Goal: Navigation & Orientation: Find specific page/section

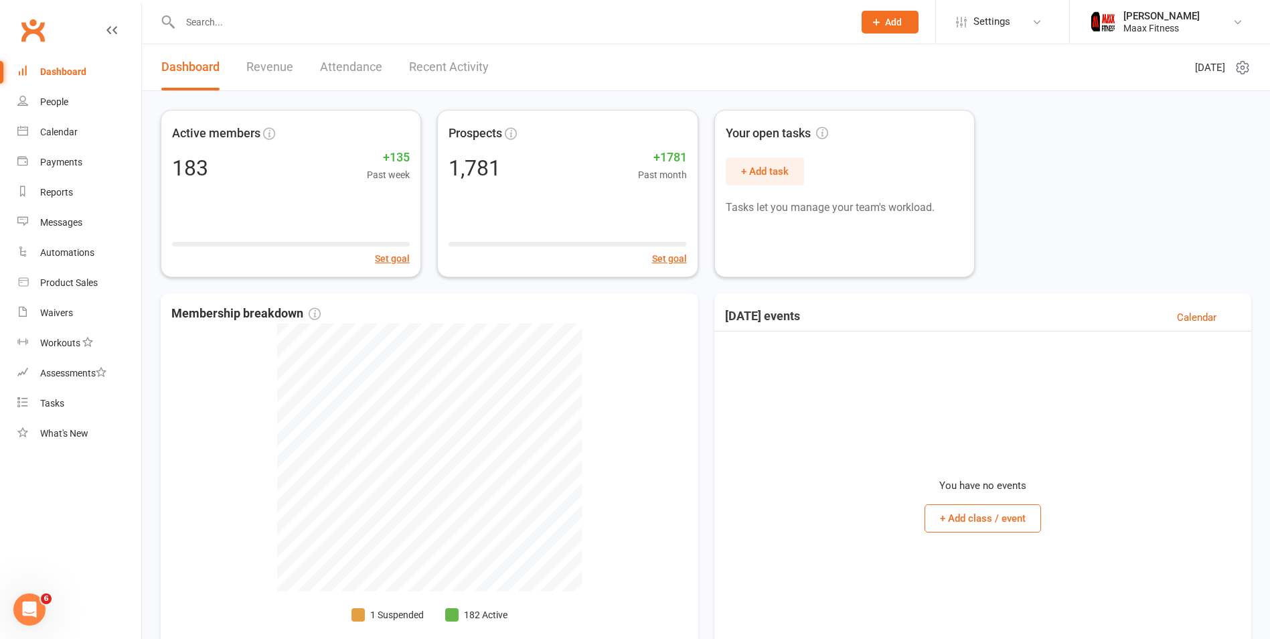
click at [25, 35] on link "Clubworx" at bounding box center [32, 29] width 33 height 33
click at [229, 179] on div "183 +135 Past week" at bounding box center [291, 166] width 250 height 30
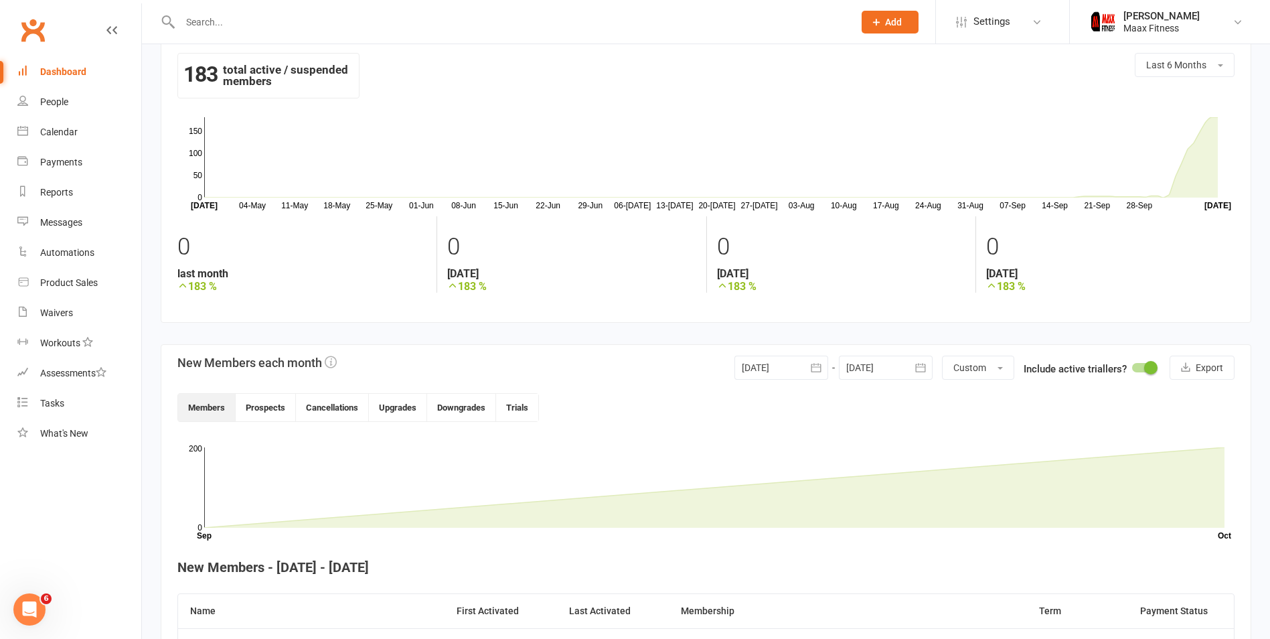
scroll to position [21, 0]
click at [68, 98] on div "People" at bounding box center [54, 101] width 28 height 11
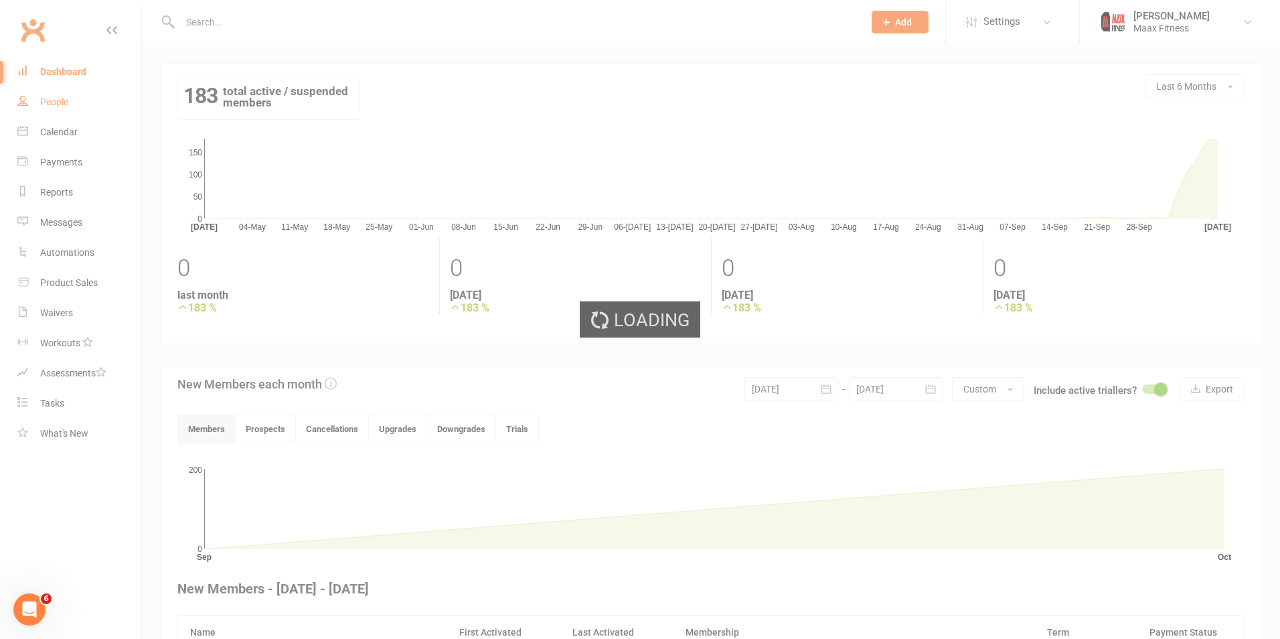
select select "100"
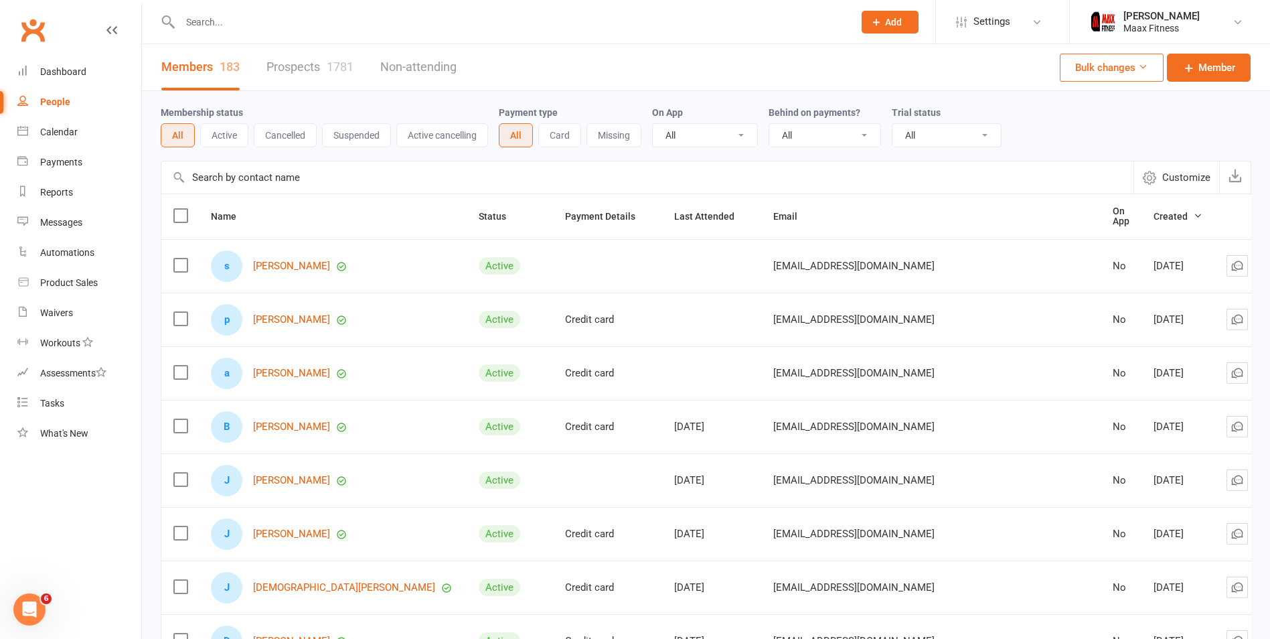
click at [291, 63] on link "Prospects 1781" at bounding box center [309, 67] width 87 height 46
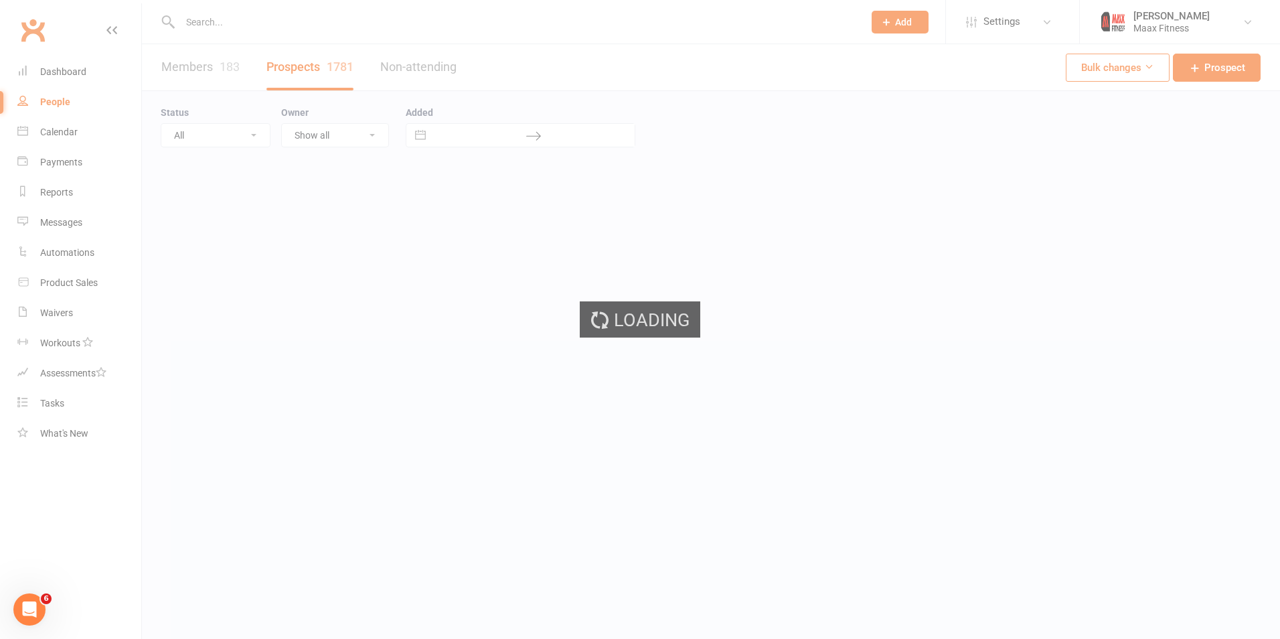
select select "100"
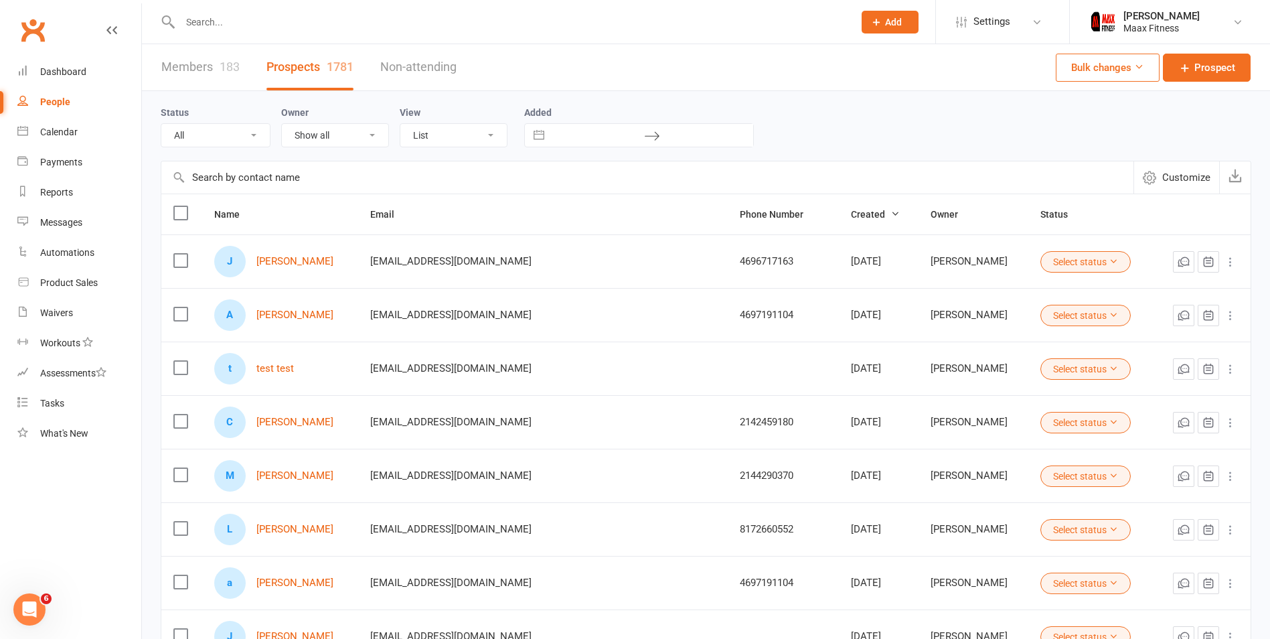
click at [214, 71] on link "Members 183" at bounding box center [200, 67] width 78 height 46
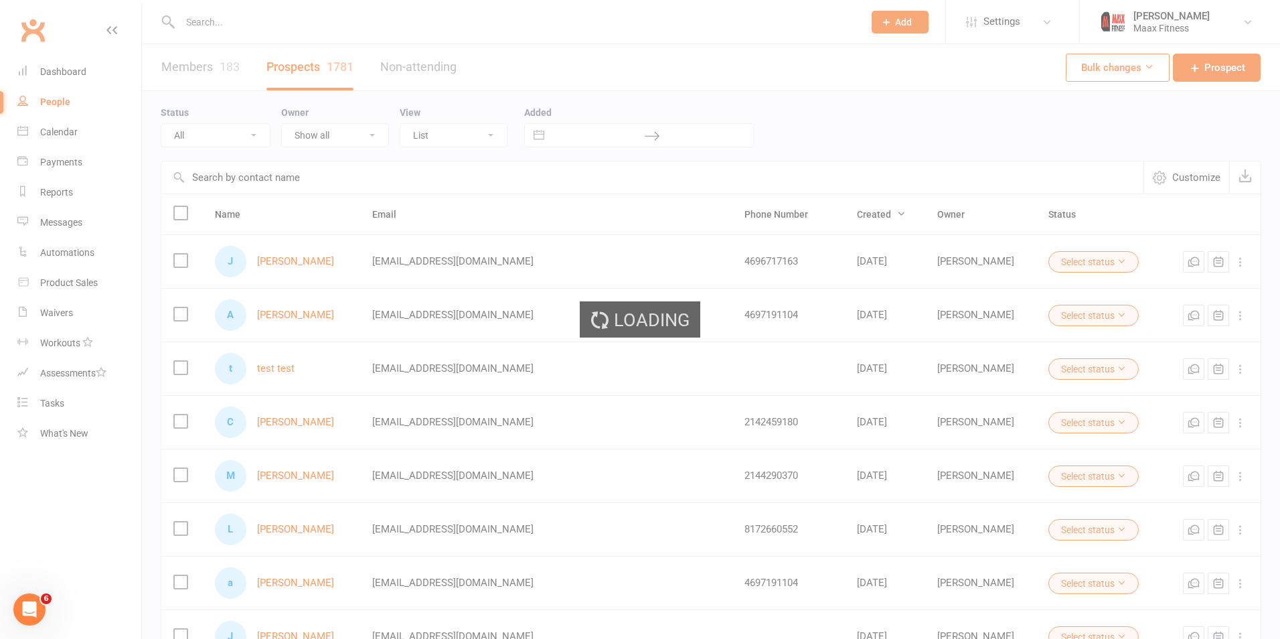
select select "100"
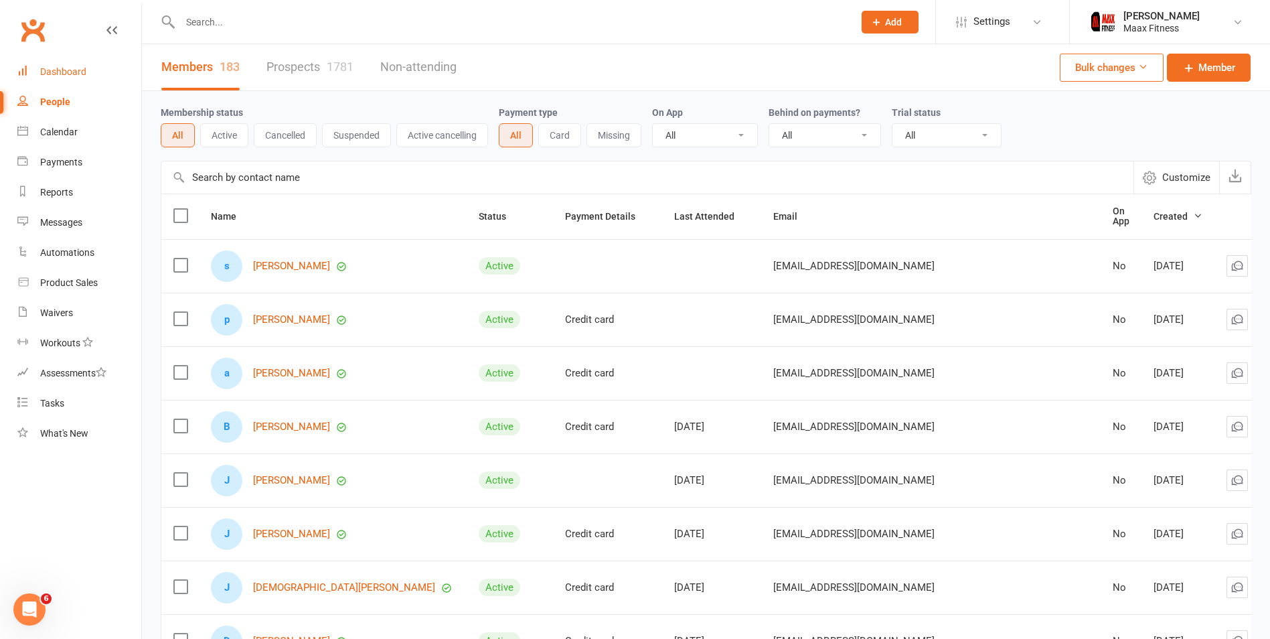
click at [64, 71] on div "Dashboard" at bounding box center [63, 71] width 46 height 11
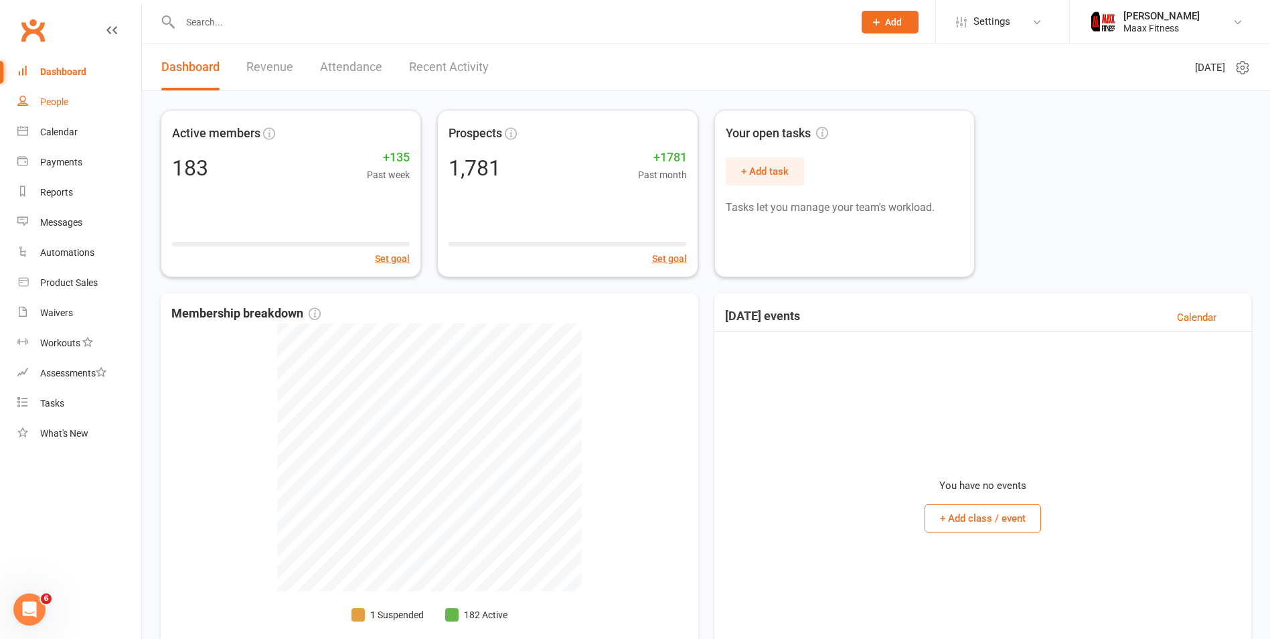
click at [55, 94] on link "People" at bounding box center [79, 102] width 124 height 30
select select "100"
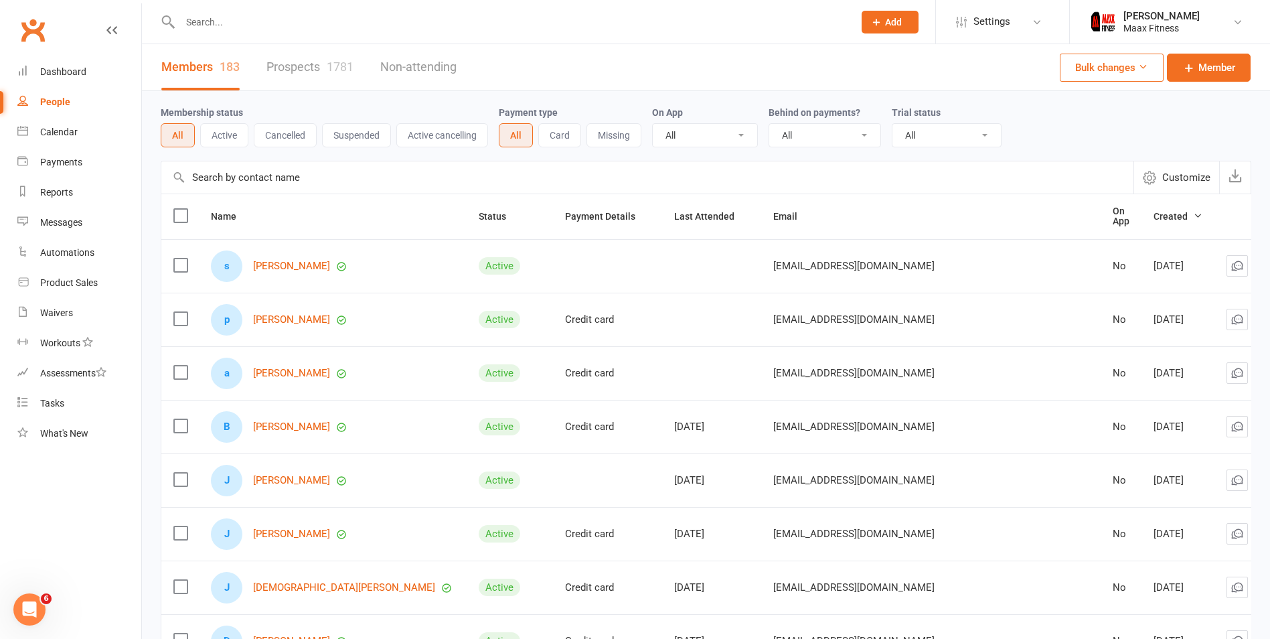
click at [1193, 211] on icon "button" at bounding box center [1197, 215] width 9 height 9
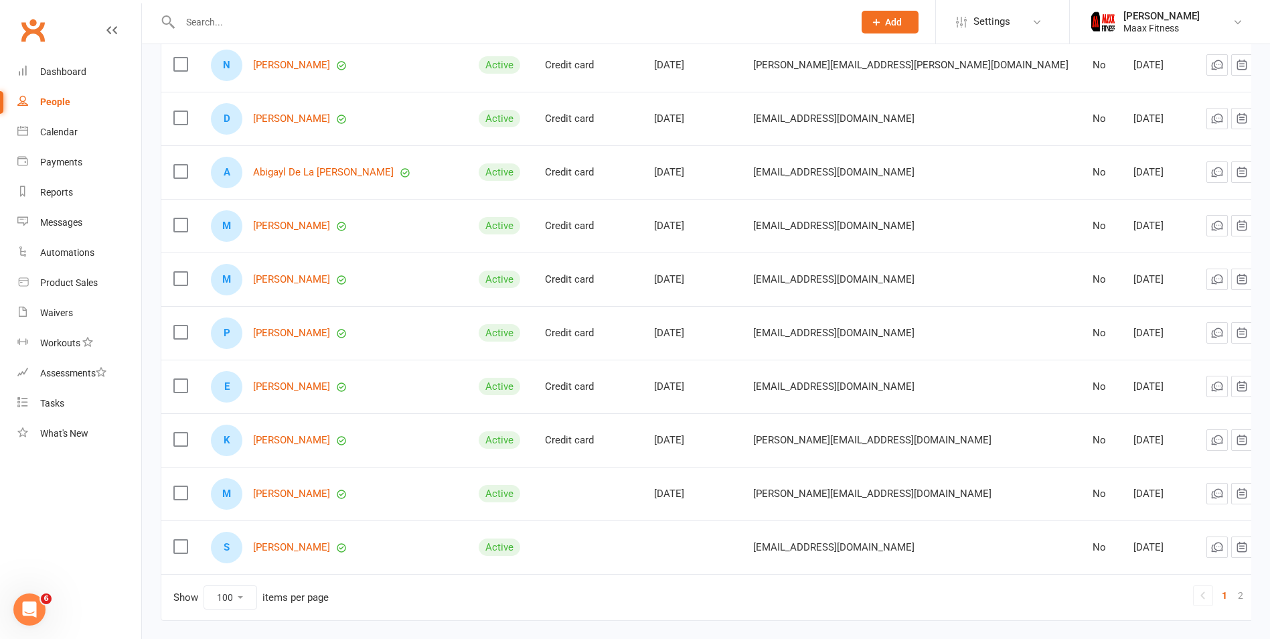
scroll to position [5070, 0]
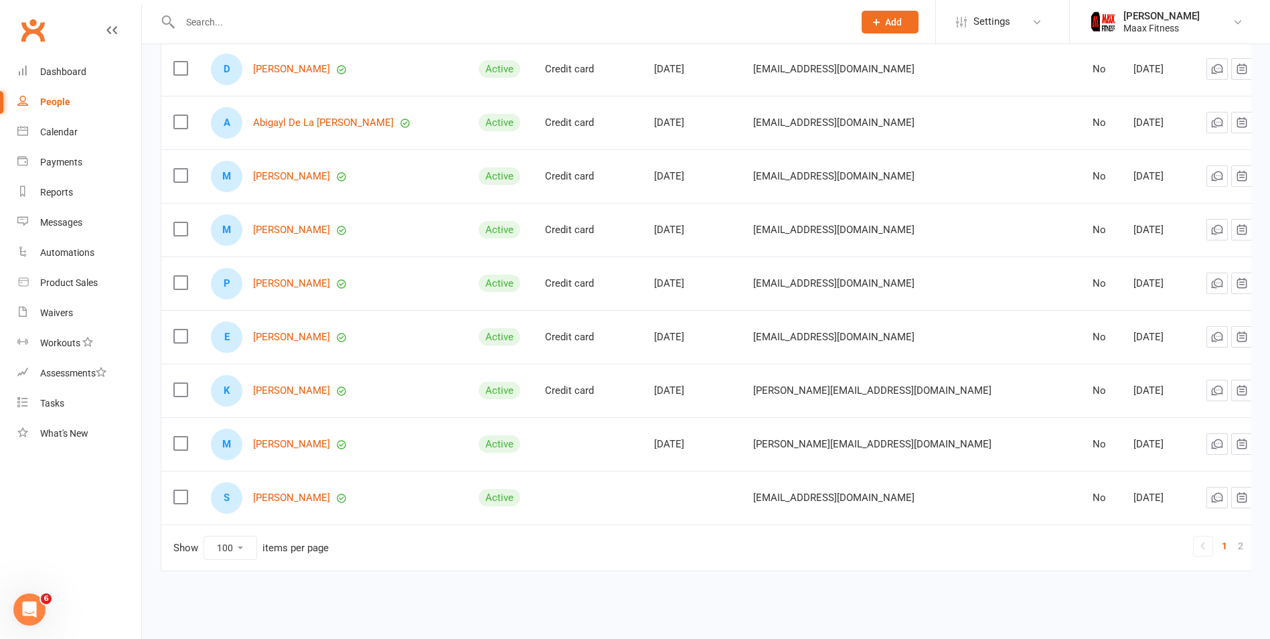
click at [1254, 538] on icon at bounding box center [1262, 546] width 16 height 16
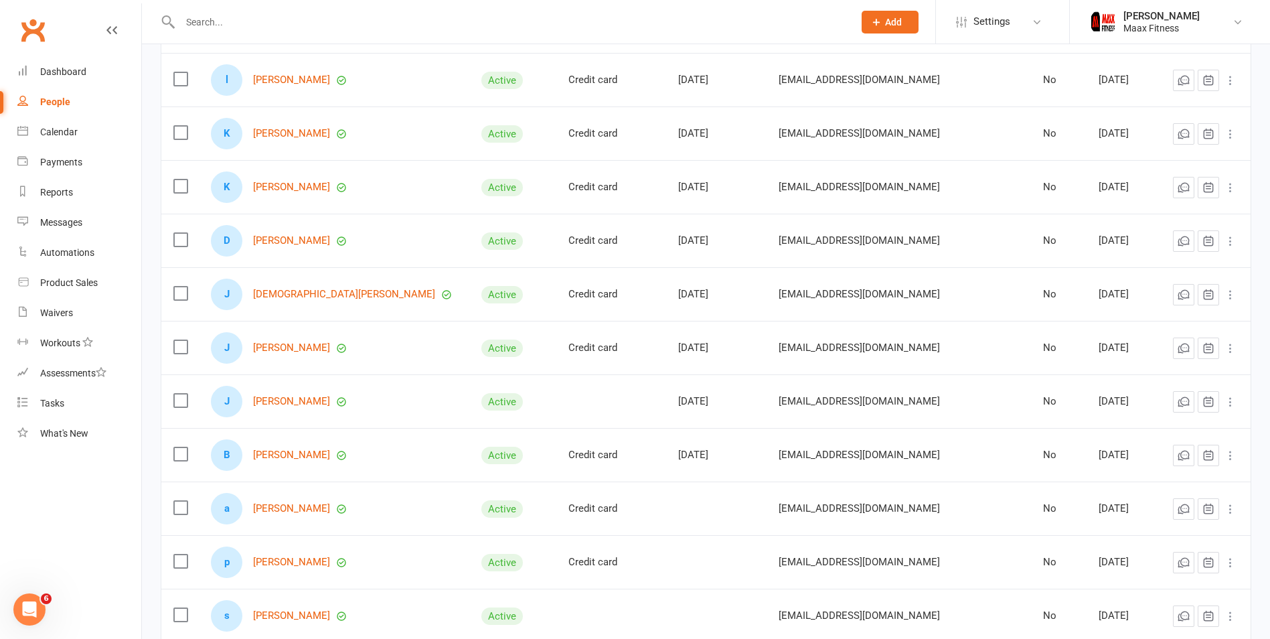
scroll to position [4160, 0]
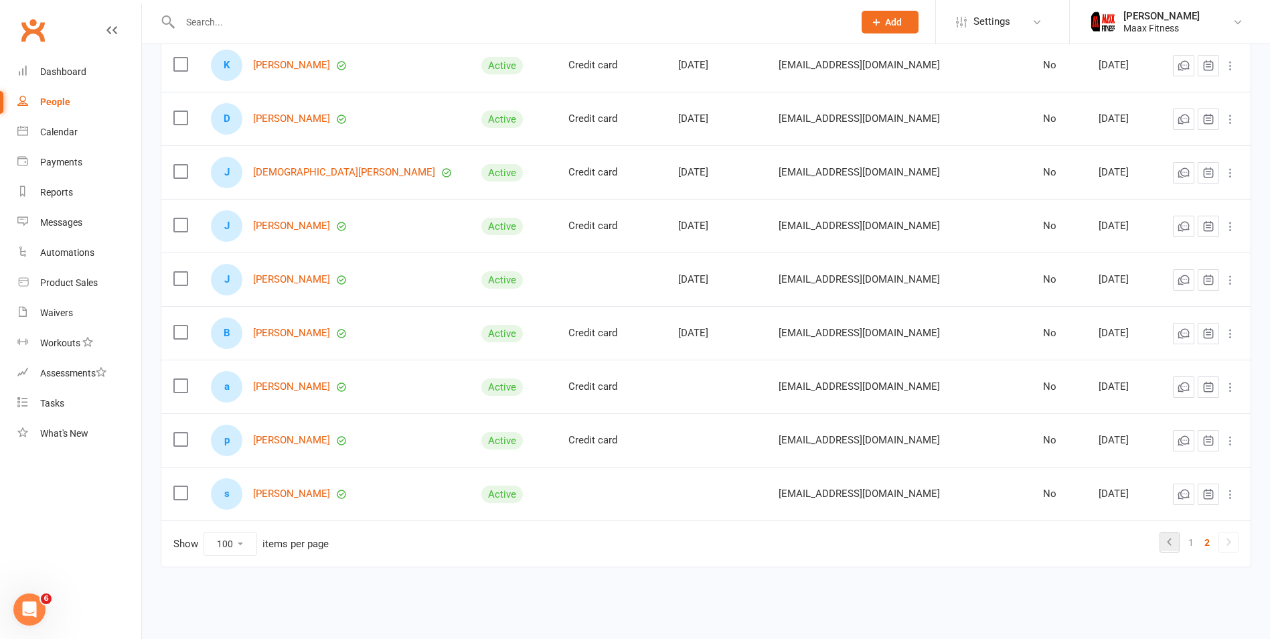
click at [1172, 536] on icon at bounding box center [1169, 542] width 16 height 16
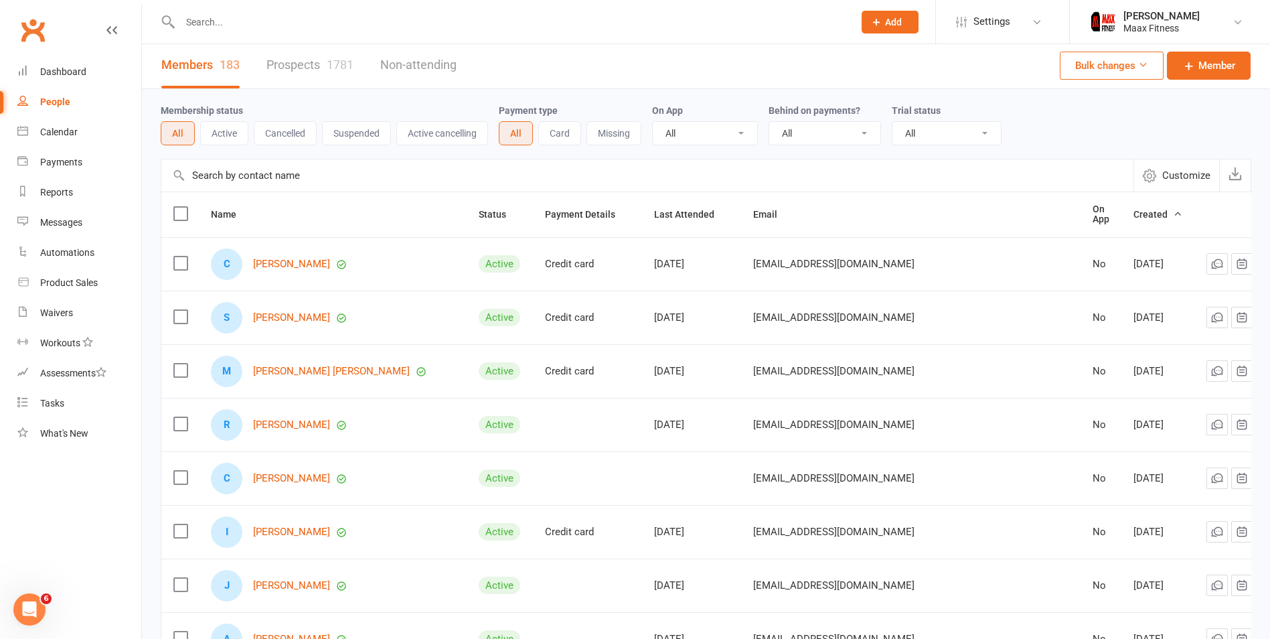
scroll to position [0, 0]
